Goal: Book appointment/travel/reservation

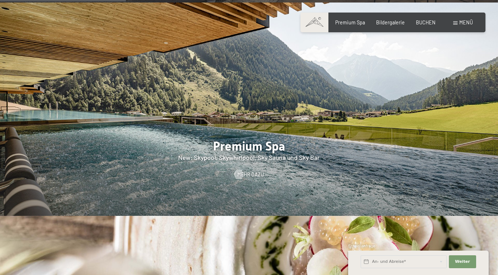
scroll to position [1098, 0]
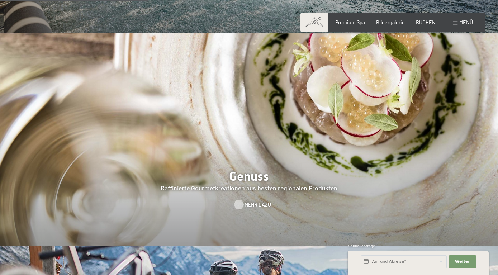
click at [254, 201] on span "Mehr dazu" at bounding box center [258, 204] width 27 height 7
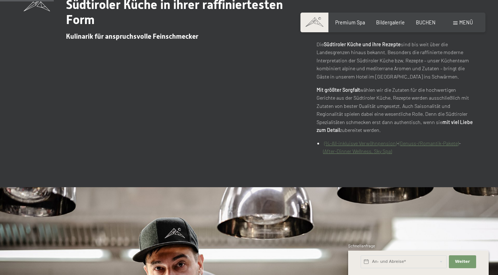
scroll to position [329, 0]
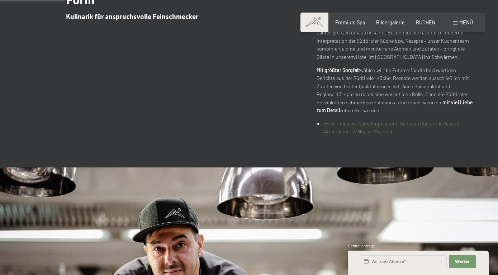
click at [372, 123] on link "(¾-All-inkluisve Verwöhnpension)" at bounding box center [360, 124] width 73 height 6
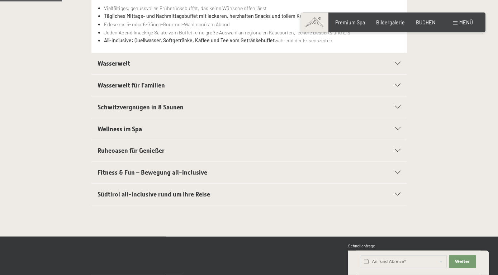
scroll to position [220, 0]
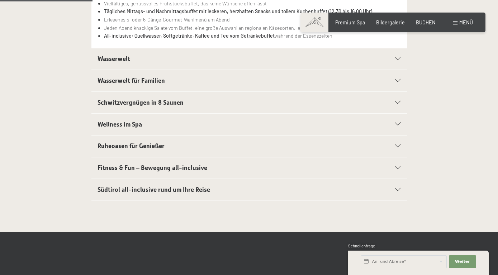
click at [401, 60] on section "Wasserwelt Sport-Pool mit 25 m langem Outdoor-Panorama-Sportpool (30° C) Sauna …" at bounding box center [249, 59] width 316 height 22
click at [397, 61] on icon at bounding box center [398, 58] width 6 height 3
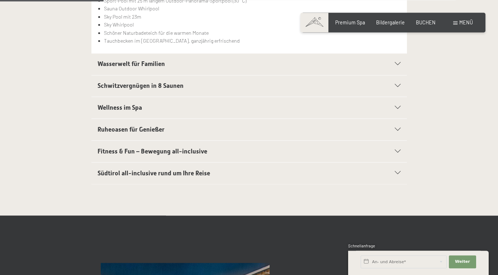
scroll to position [256, 0]
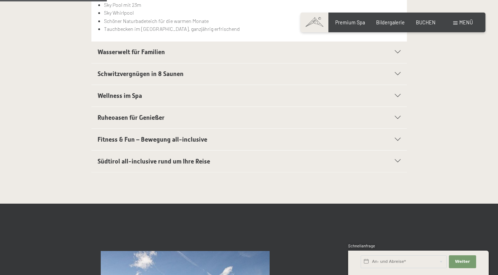
click at [396, 74] on icon at bounding box center [398, 73] width 6 height 3
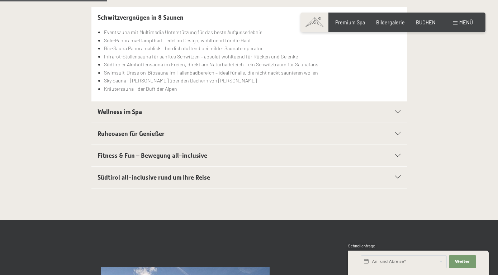
scroll to position [243, 0]
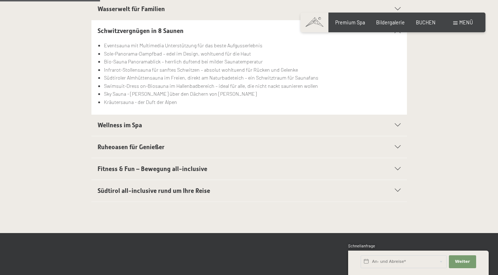
click at [396, 124] on div "Wellness im Spa" at bounding box center [249, 126] width 303 height 22
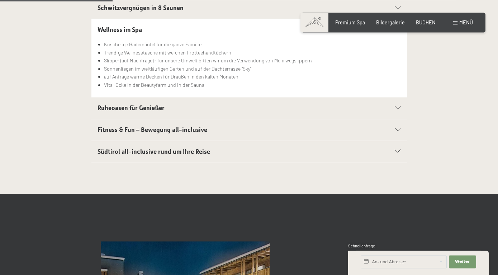
scroll to position [279, 0]
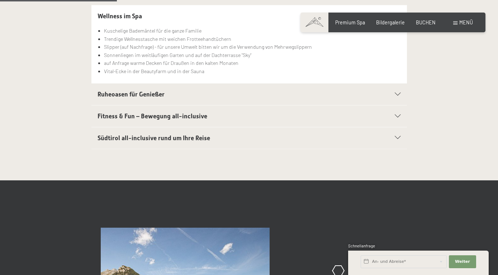
click at [399, 118] on icon at bounding box center [398, 116] width 6 height 3
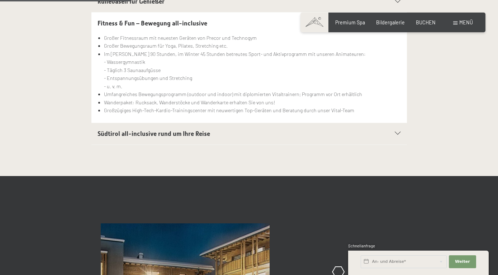
scroll to position [389, 0]
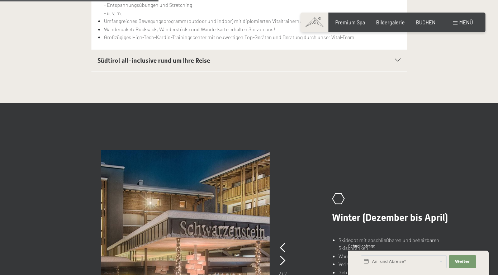
click at [397, 60] on icon at bounding box center [398, 60] width 6 height 3
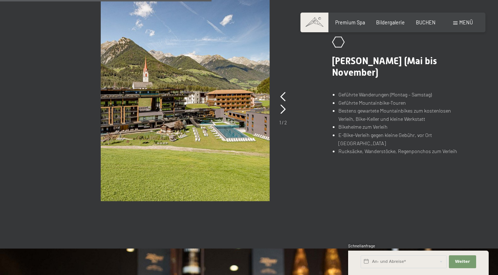
scroll to position [499, 0]
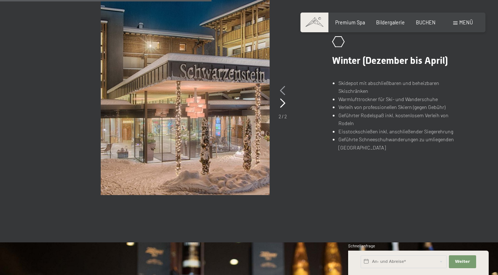
click at [283, 91] on icon at bounding box center [282, 90] width 5 height 9
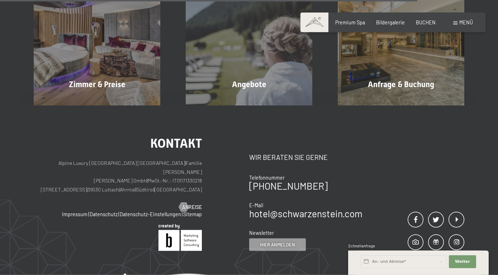
scroll to position [1011, 0]
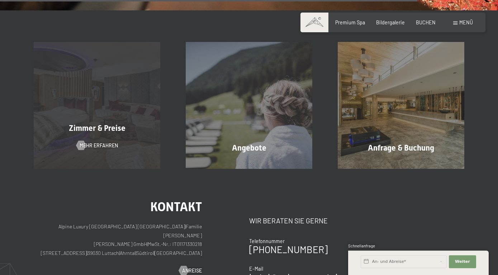
click at [103, 129] on span "Zimmer & Preise" at bounding box center [97, 128] width 57 height 9
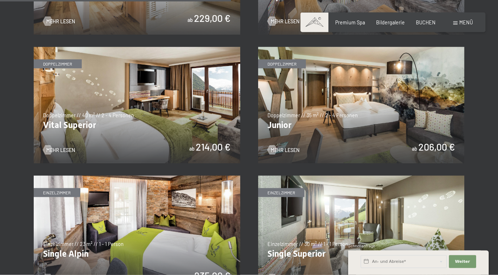
scroll to position [878, 0]
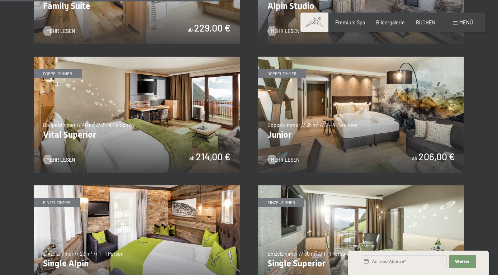
click at [325, 122] on img at bounding box center [361, 115] width 207 height 116
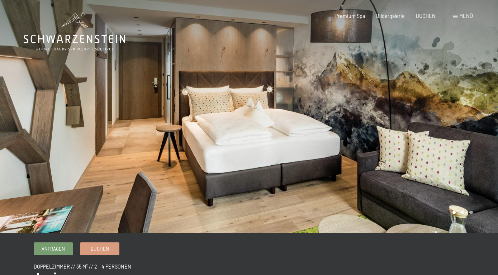
click at [459, 141] on div at bounding box center [373, 116] width 249 height 233
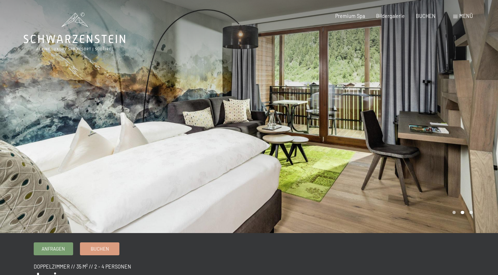
click at [454, 131] on div at bounding box center [373, 116] width 249 height 233
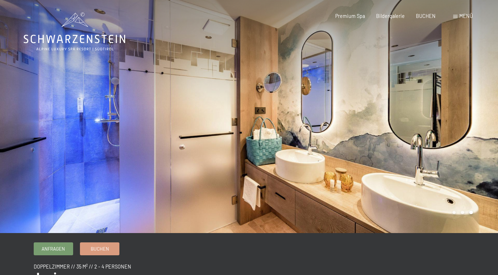
click at [454, 131] on div at bounding box center [373, 116] width 249 height 233
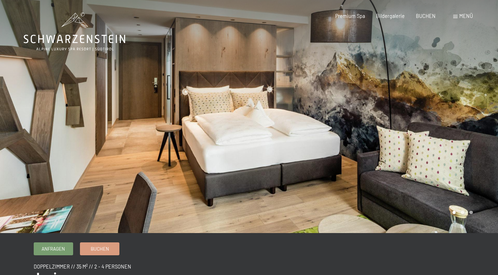
click at [454, 131] on div at bounding box center [373, 116] width 249 height 233
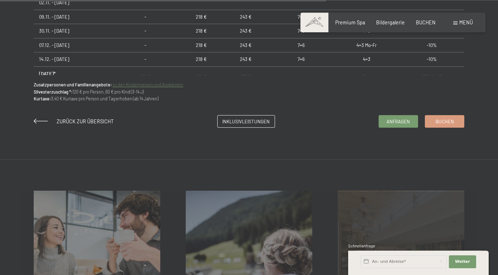
scroll to position [585, 0]
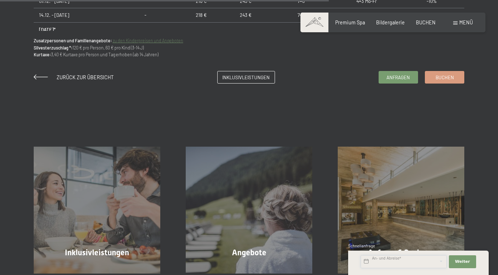
click at [386, 260] on input "text" at bounding box center [404, 261] width 86 height 13
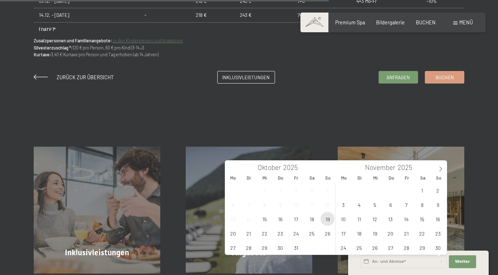
click at [327, 220] on span "19" at bounding box center [328, 219] width 14 height 14
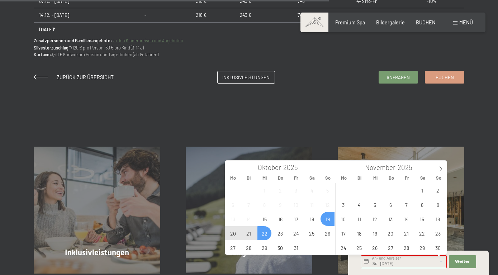
click at [264, 234] on span "22" at bounding box center [265, 233] width 14 height 14
type input "So. 19.10.2025 - Mi. 22.10.2025"
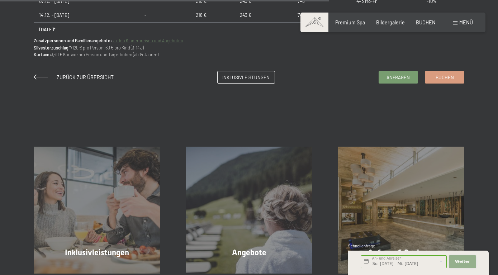
click at [463, 260] on span "Weiter" at bounding box center [462, 262] width 15 height 6
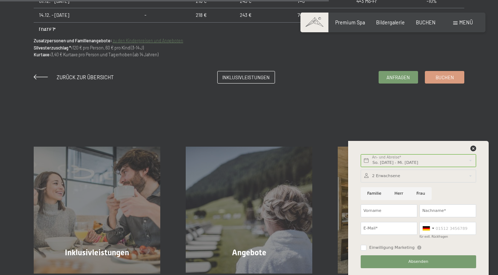
click at [420, 194] on input "Frau" at bounding box center [421, 193] width 22 height 13
radio input "true"
click at [403, 211] on input "Vorname" at bounding box center [389, 210] width 57 height 13
type input "Rebecca"
click at [444, 210] on input "Nachname*" at bounding box center [448, 210] width 57 height 13
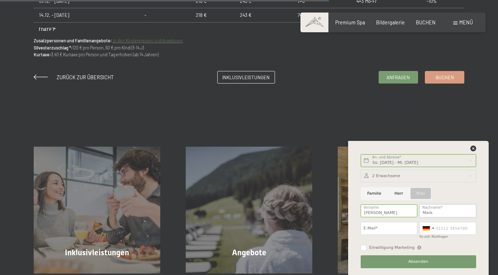
type input "Mark"
click at [406, 231] on input "E-Mail*" at bounding box center [389, 228] width 57 height 13
type input "rebecca-rindt@web.de"
click at [427, 263] on span "Absenden" at bounding box center [419, 262] width 20 height 6
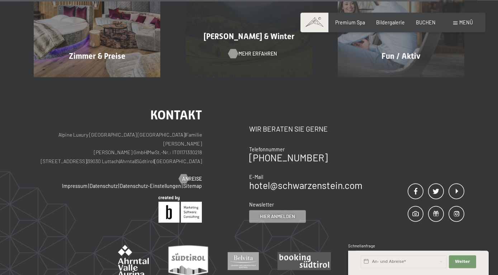
scroll to position [476, 0]
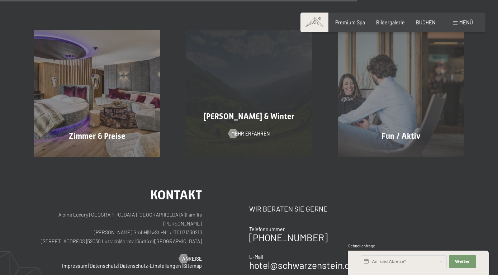
click at [246, 117] on span "[PERSON_NAME] & Winter" at bounding box center [249, 116] width 91 height 9
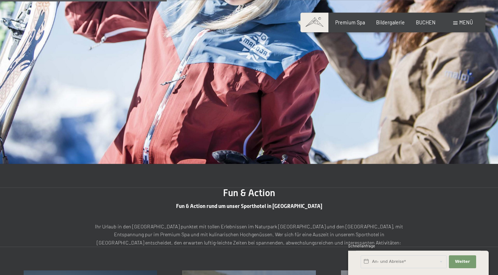
scroll to position [732, 0]
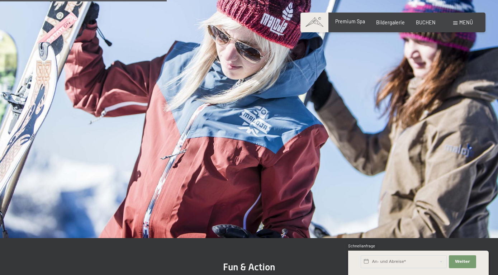
click at [355, 23] on span "Premium Spa" at bounding box center [350, 21] width 30 height 6
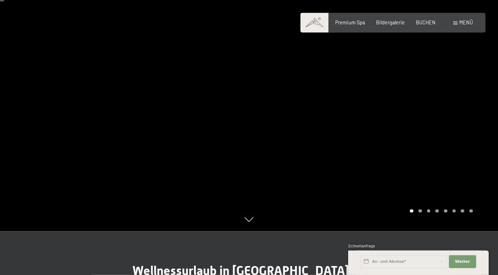
scroll to position [37, 0]
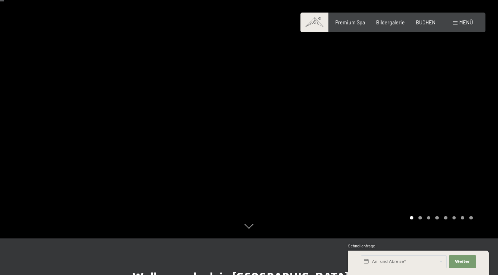
click at [467, 21] on span "Menü" at bounding box center [466, 22] width 14 height 6
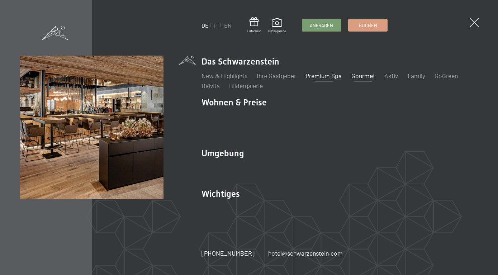
click at [371, 76] on link "Gourmet" at bounding box center [364, 76] width 24 height 8
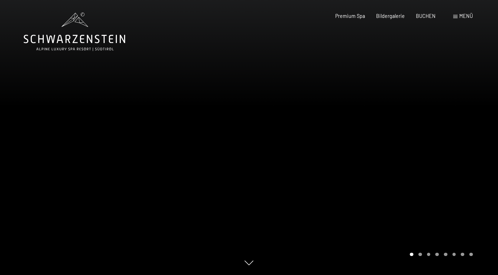
click at [460, 15] on span "Menü" at bounding box center [466, 16] width 14 height 6
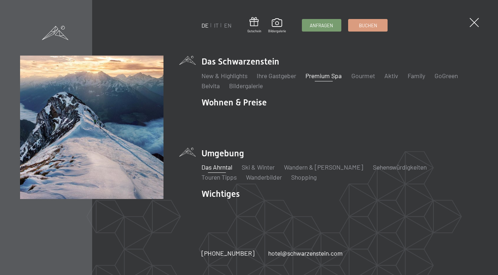
click at [226, 166] on link "Das Ahrntal" at bounding box center [217, 167] width 31 height 8
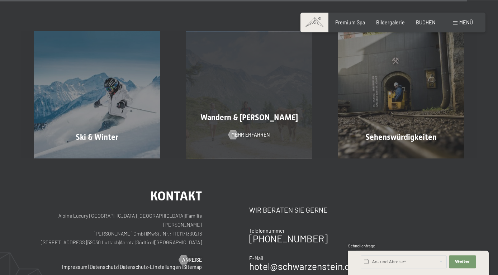
scroll to position [2218, 0]
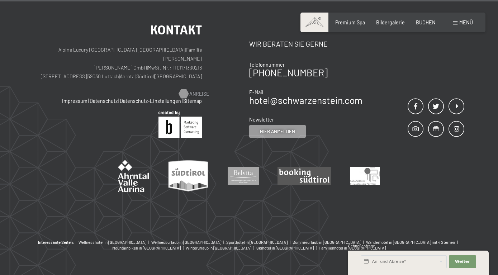
click at [204, 90] on span "Anreise" at bounding box center [199, 93] width 20 height 7
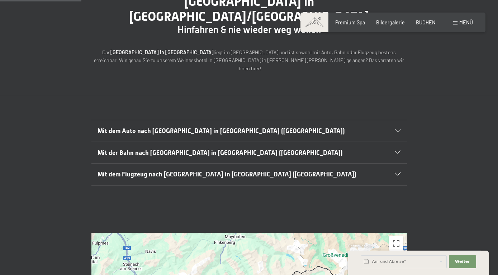
scroll to position [110, 0]
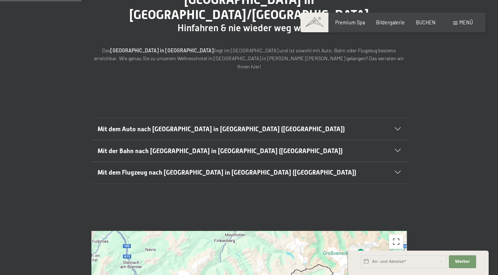
click at [396, 128] on icon at bounding box center [398, 129] width 6 height 3
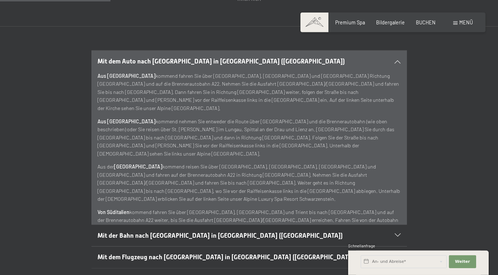
scroll to position [183, 0]
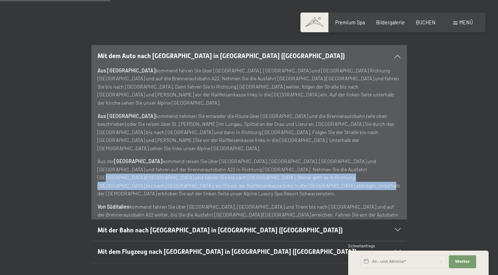
drag, startPoint x: 283, startPoint y: 131, endPoint x: 395, endPoint y: 147, distance: 113.4
click at [395, 157] on p "Aus der [GEOGRAPHIC_DATA] kommend reisen Sie über [GEOGRAPHIC_DATA], [GEOGRAPHI…" at bounding box center [249, 177] width 303 height 41
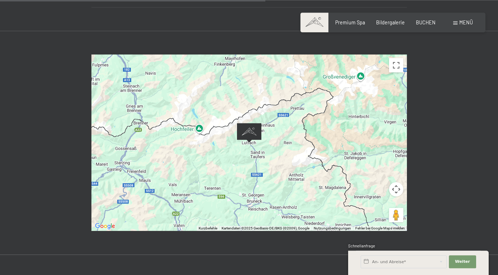
scroll to position [439, 0]
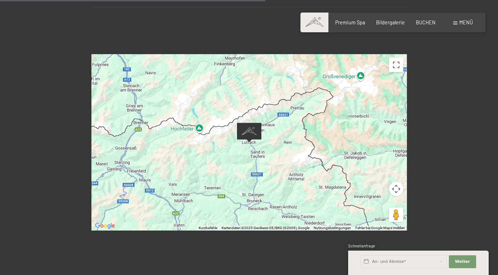
click at [250, 123] on img "Alpine Luxury SPA Resort SCHWARZENSTEIN" at bounding box center [249, 133] width 24 height 20
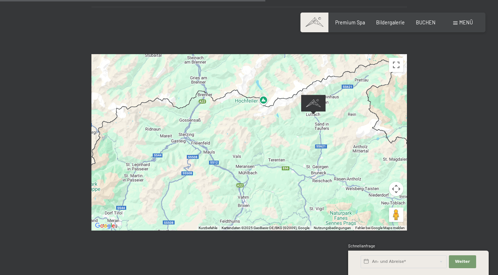
drag, startPoint x: 230, startPoint y: 129, endPoint x: 312, endPoint y: 99, distance: 87.0
click at [312, 99] on div at bounding box center [249, 142] width 316 height 177
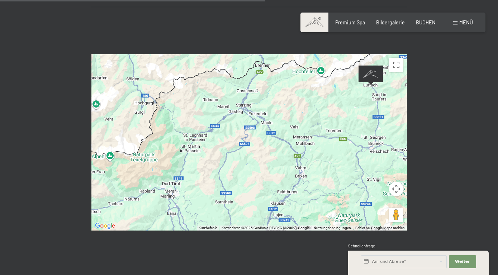
drag, startPoint x: 137, startPoint y: 164, endPoint x: 195, endPoint y: 133, distance: 65.1
click at [195, 133] on div at bounding box center [249, 142] width 316 height 177
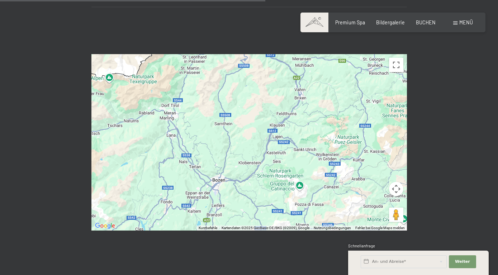
drag, startPoint x: 209, startPoint y: 177, endPoint x: 209, endPoint y: 98, distance: 78.9
click at [209, 98] on div at bounding box center [249, 142] width 316 height 177
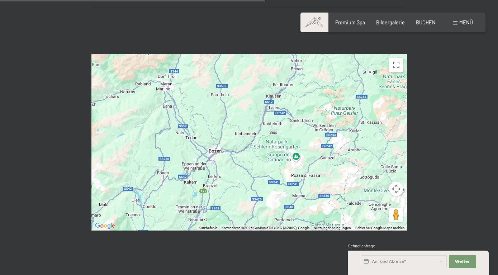
drag, startPoint x: 326, startPoint y: 82, endPoint x: 323, endPoint y: 54, distance: 28.6
click at [323, 54] on div at bounding box center [249, 142] width 316 height 177
click at [206, 145] on div at bounding box center [249, 142] width 316 height 177
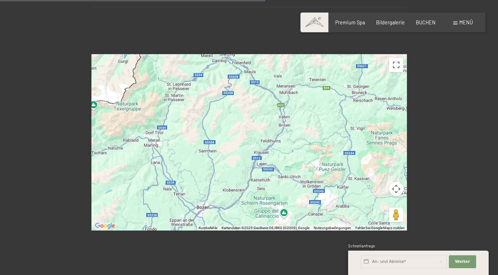
drag, startPoint x: 308, startPoint y: 113, endPoint x: 296, endPoint y: 170, distance: 58.3
click at [296, 170] on div at bounding box center [249, 142] width 316 height 177
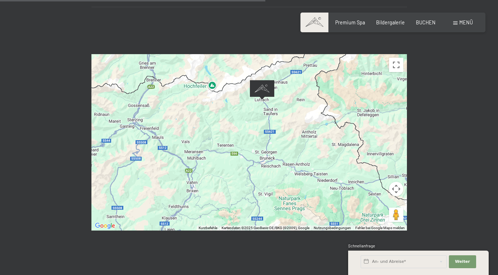
drag, startPoint x: 310, startPoint y: 95, endPoint x: 220, endPoint y: 169, distance: 117.0
click at [220, 169] on div at bounding box center [249, 142] width 316 height 177
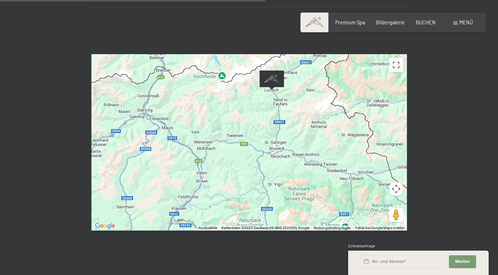
drag, startPoint x: 309, startPoint y: 73, endPoint x: 319, endPoint y: 64, distance: 13.2
click at [319, 64] on div at bounding box center [249, 142] width 316 height 177
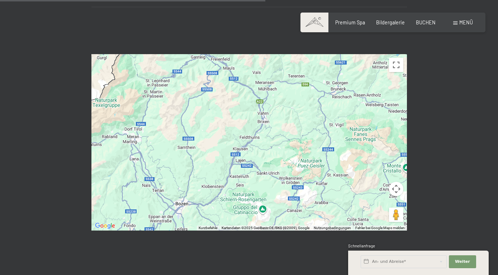
drag, startPoint x: 315, startPoint y: 162, endPoint x: 376, endPoint y: 102, distance: 86.5
click at [376, 102] on div at bounding box center [249, 142] width 316 height 177
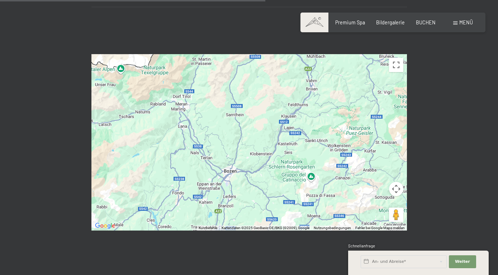
drag, startPoint x: 252, startPoint y: 165, endPoint x: 301, endPoint y: 131, distance: 59.8
click at [301, 131] on div at bounding box center [249, 142] width 316 height 177
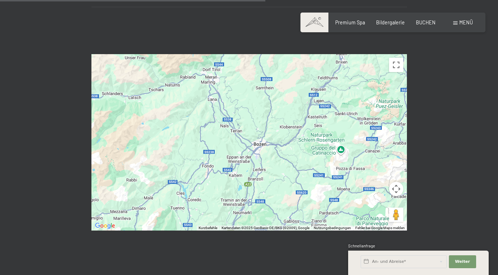
drag, startPoint x: 158, startPoint y: 128, endPoint x: 188, endPoint y: 101, distance: 41.1
click at [188, 101] on div at bounding box center [249, 142] width 316 height 177
